Goal: Find specific page/section: Find specific page/section

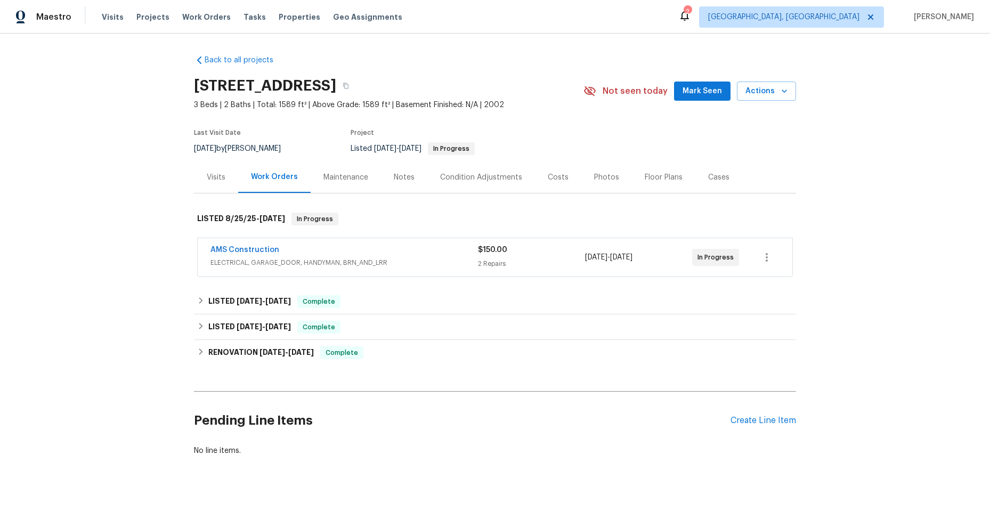
click at [415, 250] on div "AMS Construction" at bounding box center [343, 250] width 267 height 13
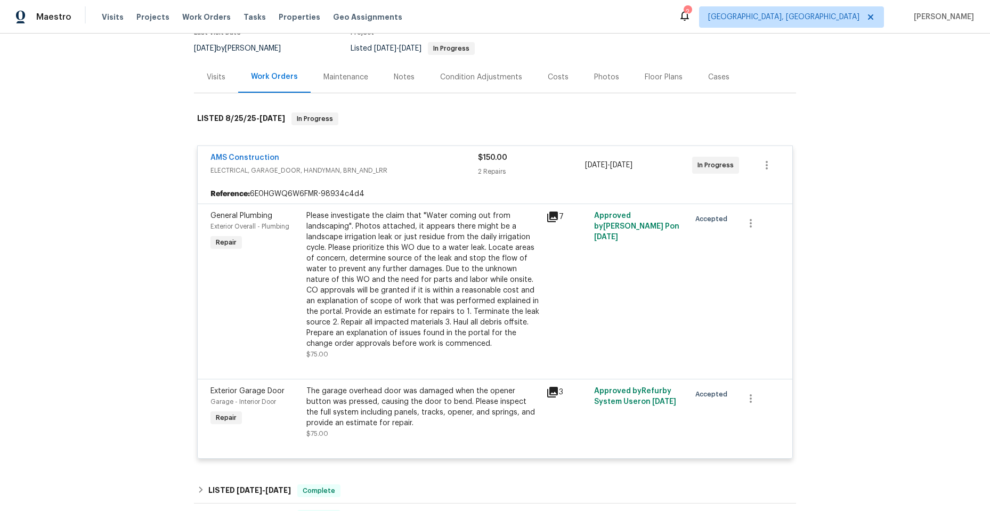
scroll to position [107, 0]
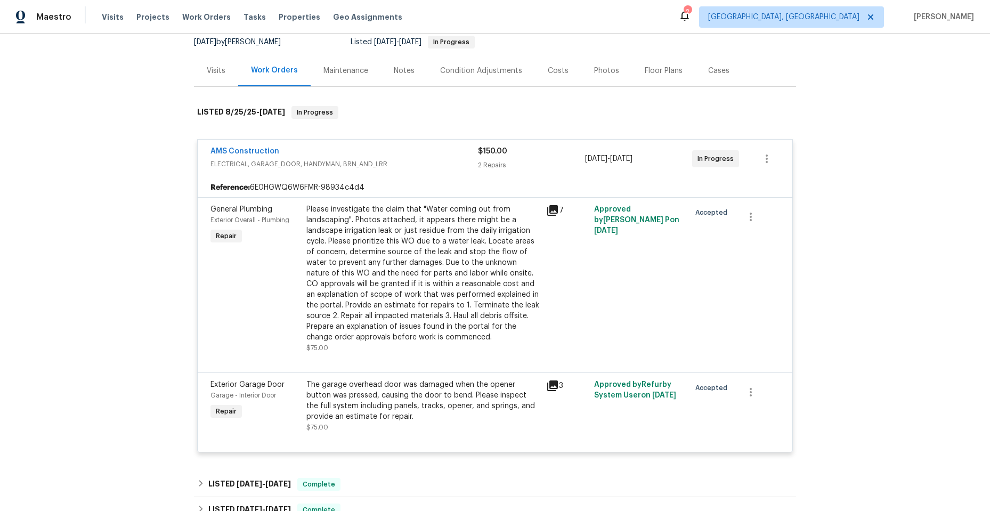
click at [549, 384] on icon at bounding box center [552, 385] width 11 height 11
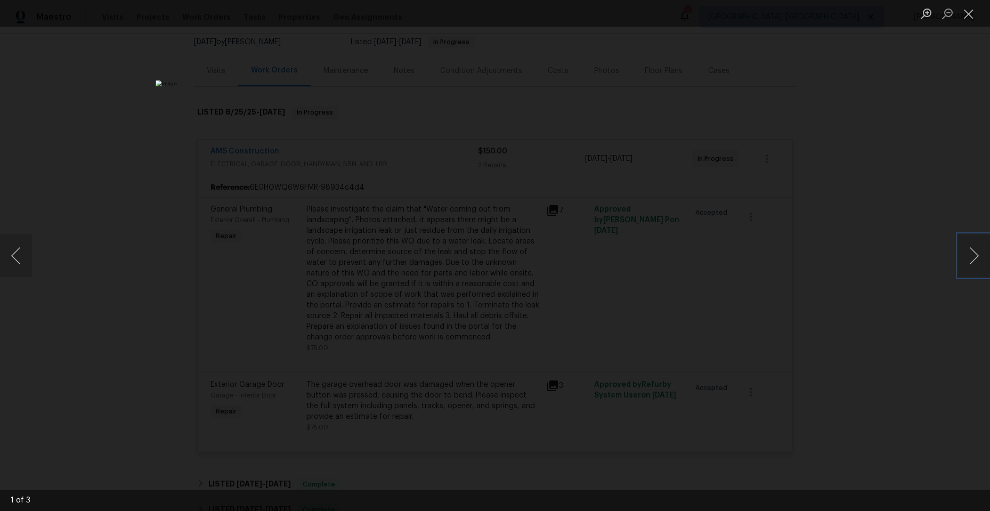
click at [973, 252] on button "Next image" at bounding box center [974, 255] width 32 height 43
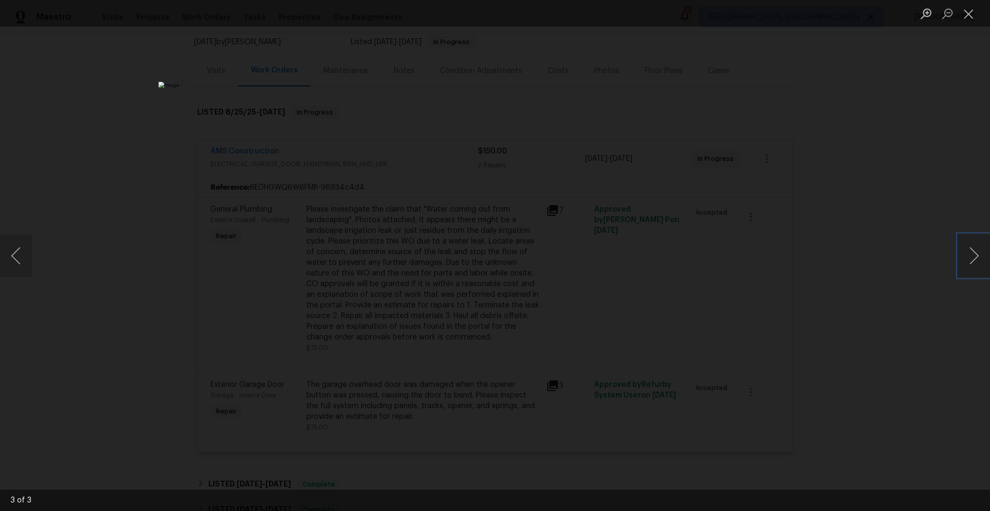
click at [973, 252] on button "Next image" at bounding box center [974, 255] width 32 height 43
click at [966, 14] on button "Close lightbox" at bounding box center [968, 13] width 21 height 19
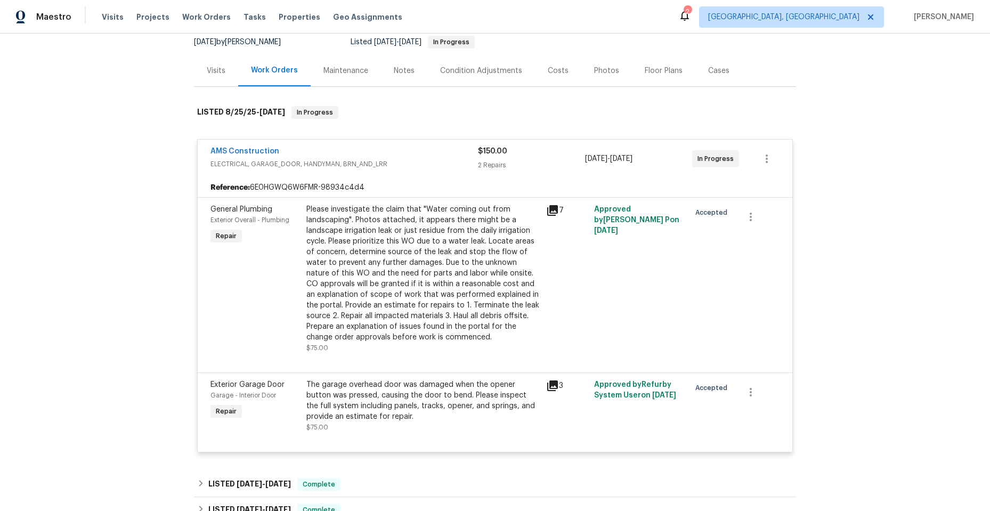
click at [549, 208] on icon at bounding box center [552, 210] width 11 height 11
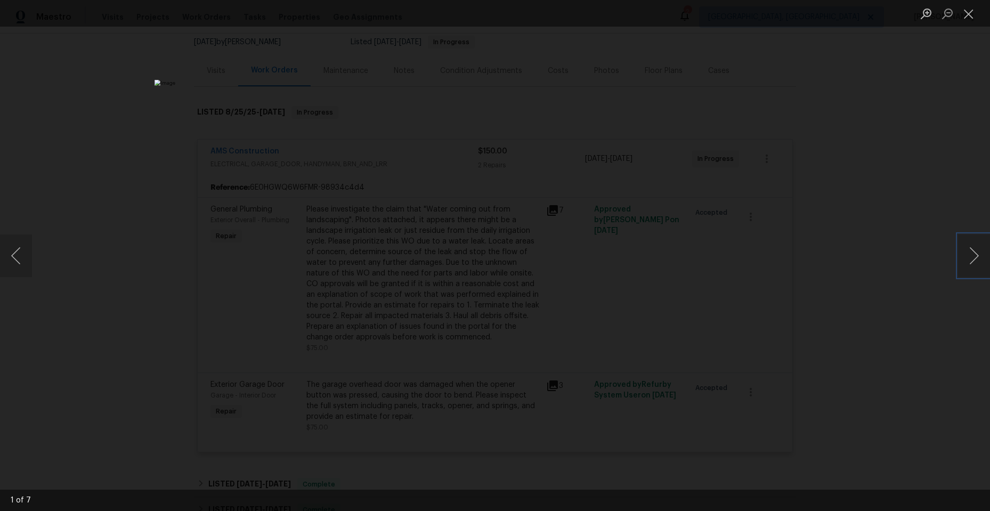
click at [975, 252] on button "Next image" at bounding box center [974, 255] width 32 height 43
click at [974, 252] on button "Next image" at bounding box center [974, 255] width 32 height 43
click at [973, 252] on button "Next image" at bounding box center [974, 255] width 32 height 43
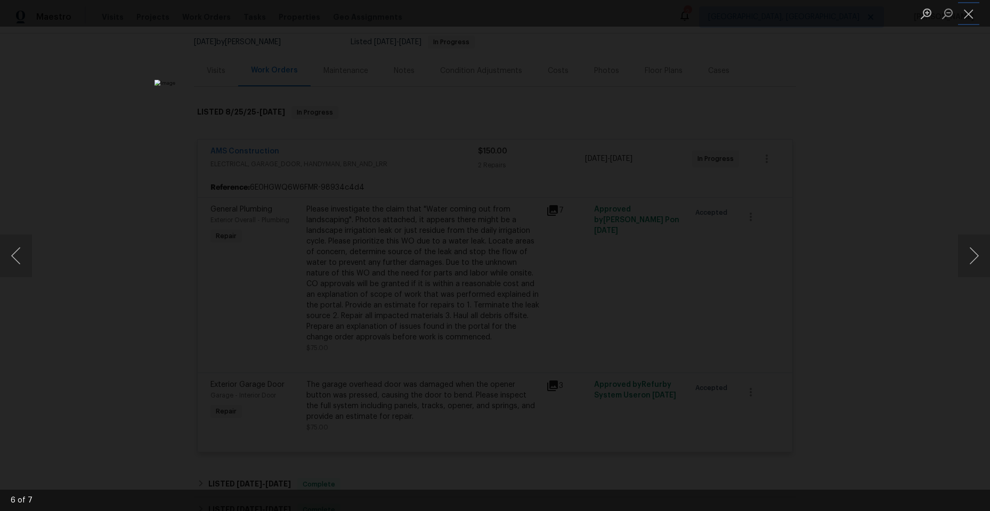
click at [969, 11] on button "Close lightbox" at bounding box center [968, 13] width 21 height 19
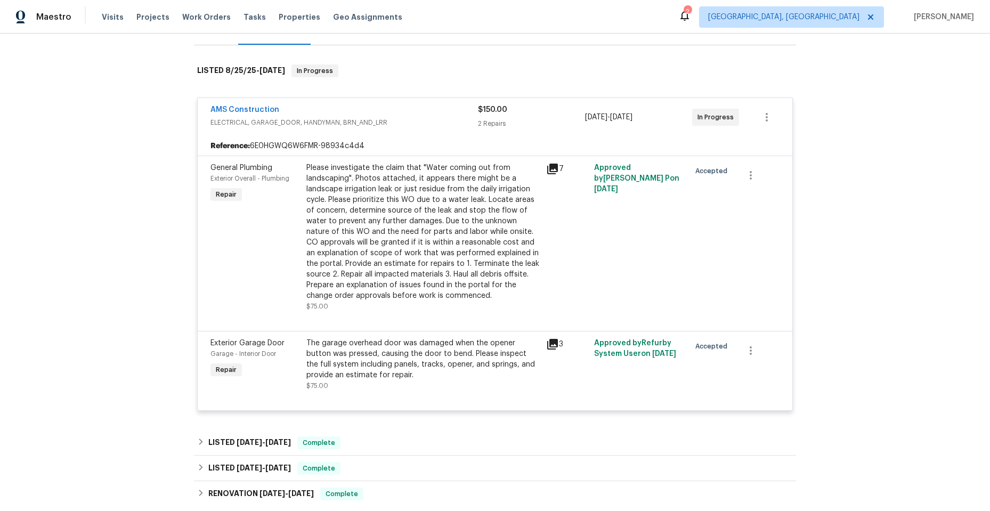
scroll to position [160, 0]
